Goal: Information Seeking & Learning: Check status

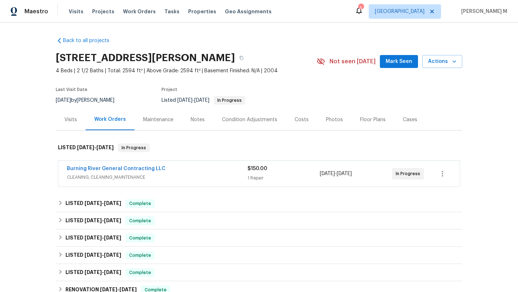
click at [401, 123] on div "Cases" at bounding box center [411, 119] width 32 height 21
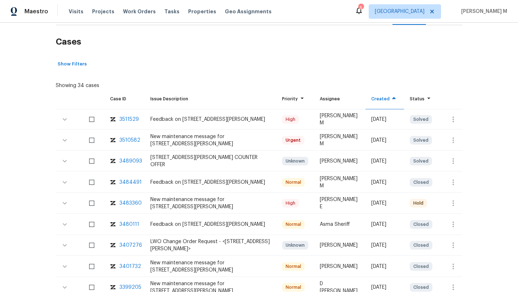
scroll to position [107, 0]
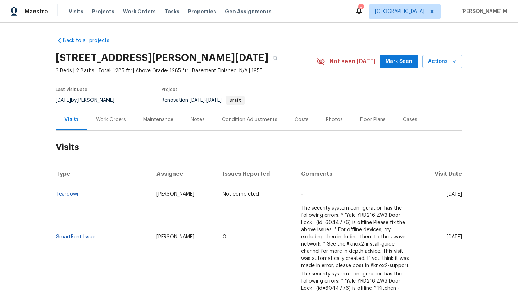
drag, startPoint x: 432, startPoint y: 194, endPoint x: 445, endPoint y: 194, distance: 13.7
click at [447, 194] on span "[DATE]" at bounding box center [454, 194] width 15 height 5
copy span "Oct 12"
click at [100, 125] on div "Work Orders" at bounding box center [110, 119] width 47 height 21
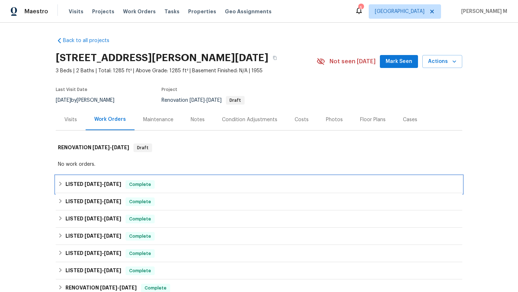
click at [109, 182] on span "8/28/25" at bounding box center [112, 184] width 17 height 5
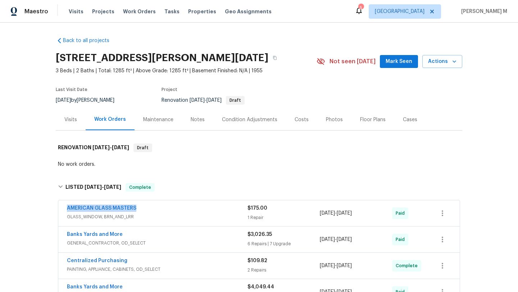
drag, startPoint x: 65, startPoint y: 209, endPoint x: 182, endPoint y: 205, distance: 117.1
click at [182, 209] on div "AMERICAN GLASS MASTERS GLASS_WINDOW, BRN_AND_LRR $175.00 1 Repair 7/24/2025 - 7…" at bounding box center [259, 214] width 402 height 26
copy link "AMERICAN GLASS MASTERS"
copy span "7/24/2025 - 7/29/2025"
drag, startPoint x: 318, startPoint y: 214, endPoint x: 368, endPoint y: 214, distance: 50.8
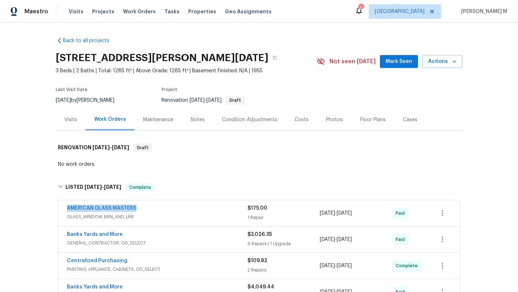
click at [352, 214] on span "7/24/2025 - 7/29/2025" at bounding box center [336, 213] width 32 height 7
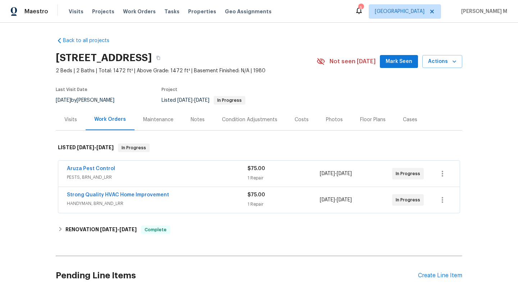
click at [72, 124] on div "Visits" at bounding box center [71, 119] width 30 height 21
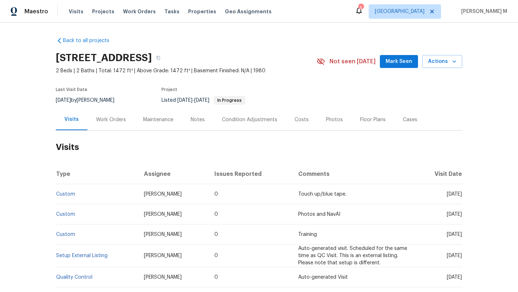
click at [99, 125] on div "Work Orders" at bounding box center [110, 119] width 47 height 21
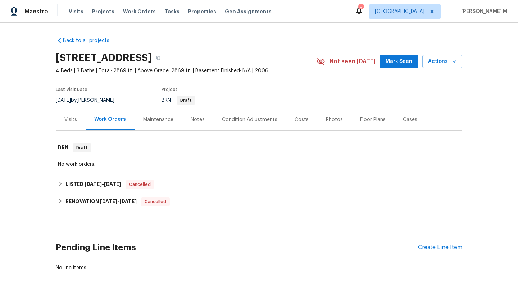
click at [158, 126] on div "Maintenance" at bounding box center [159, 119] width 48 height 21
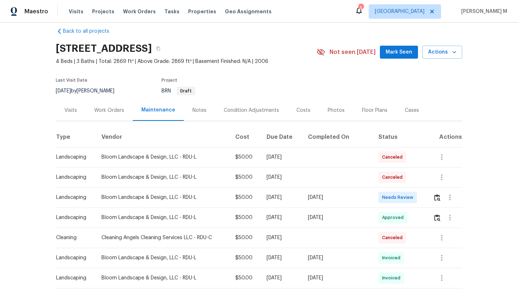
scroll to position [11, 0]
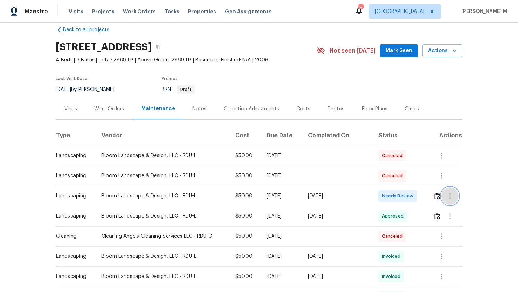
click at [448, 201] on button "button" at bounding box center [450, 196] width 17 height 17
